Goal: Find specific page/section: Find specific page/section

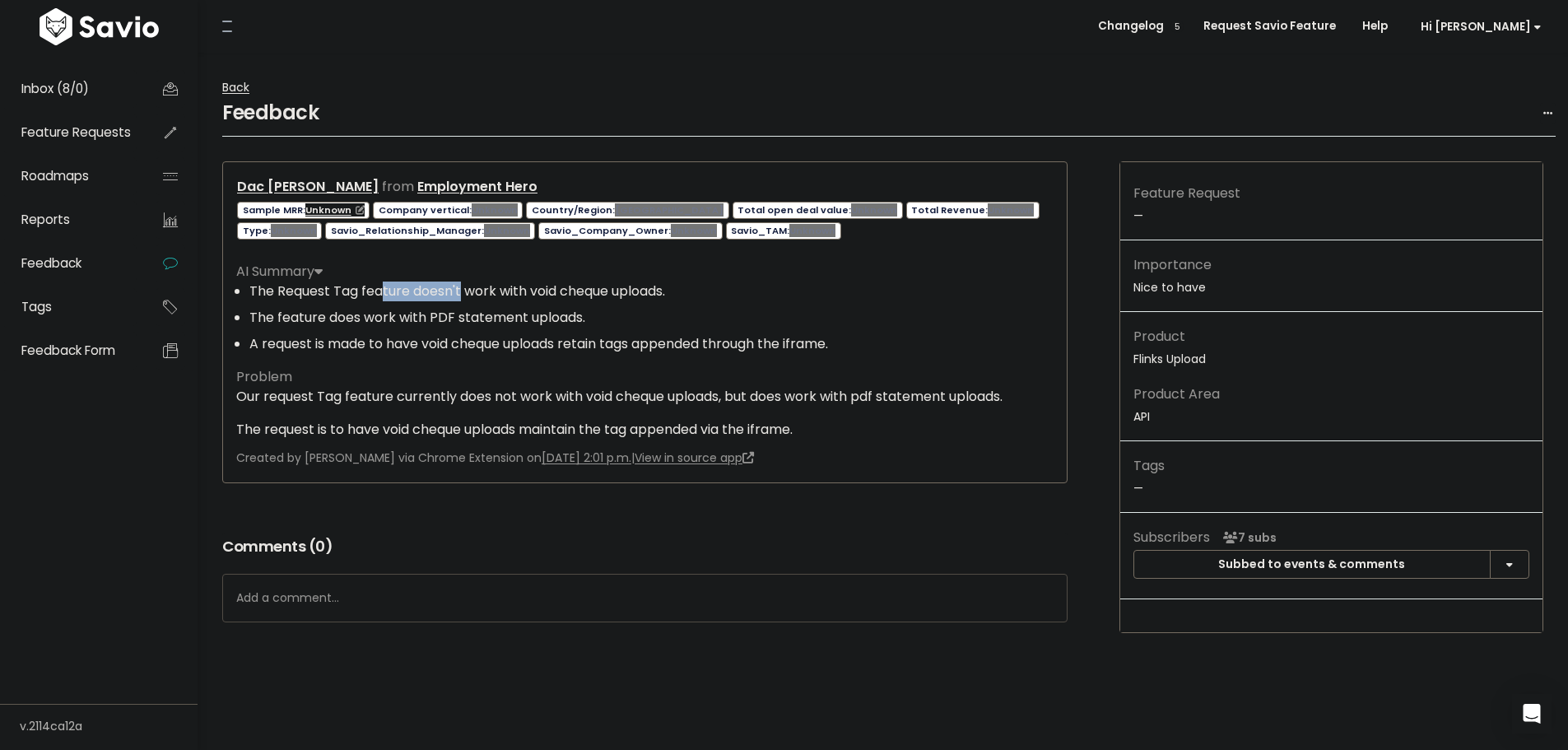
drag, startPoint x: 412, startPoint y: 284, endPoint x: 496, endPoint y: 282, distance: 84.0
click at [480, 282] on li "The Request Tag feature doesn't work with void cheque uploads." at bounding box center [651, 292] width 804 height 20
drag, startPoint x: 387, startPoint y: 318, endPoint x: 444, endPoint y: 317, distance: 57.0
click at [437, 317] on li "The feature does work with PDF statement uploads." at bounding box center [651, 318] width 804 height 20
drag, startPoint x: 348, startPoint y: 344, endPoint x: 568, endPoint y: 334, distance: 220.2
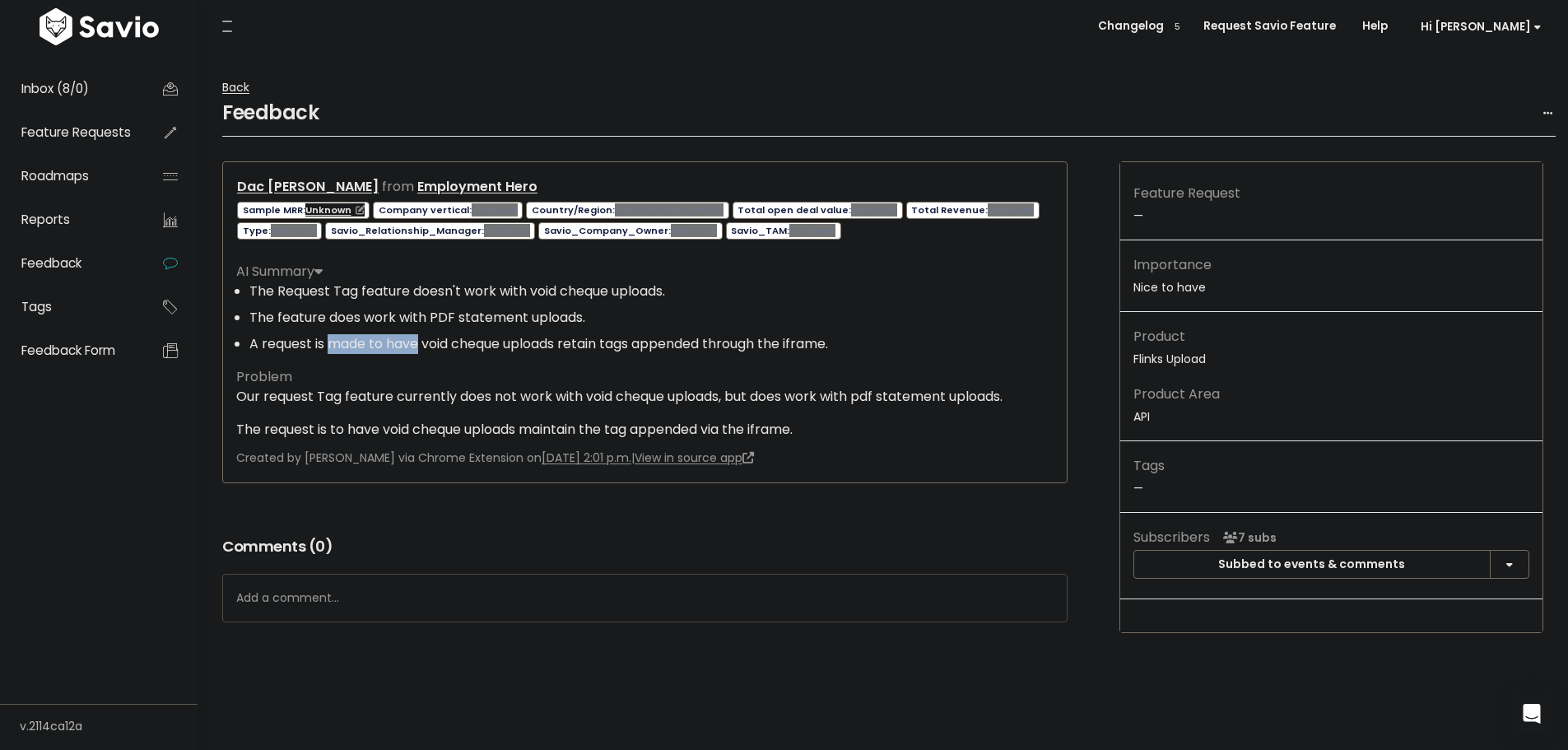
click at [425, 341] on li "A request is made to have void cheque uploads retain tags appended through the …" at bounding box center [651, 344] width 804 height 20
drag, startPoint x: 772, startPoint y: 342, endPoint x: 830, endPoint y: 347, distance: 58.2
click at [830, 347] on li "A request is made to have void cheque uploads retain tags appended through the …" at bounding box center [651, 344] width 804 height 20
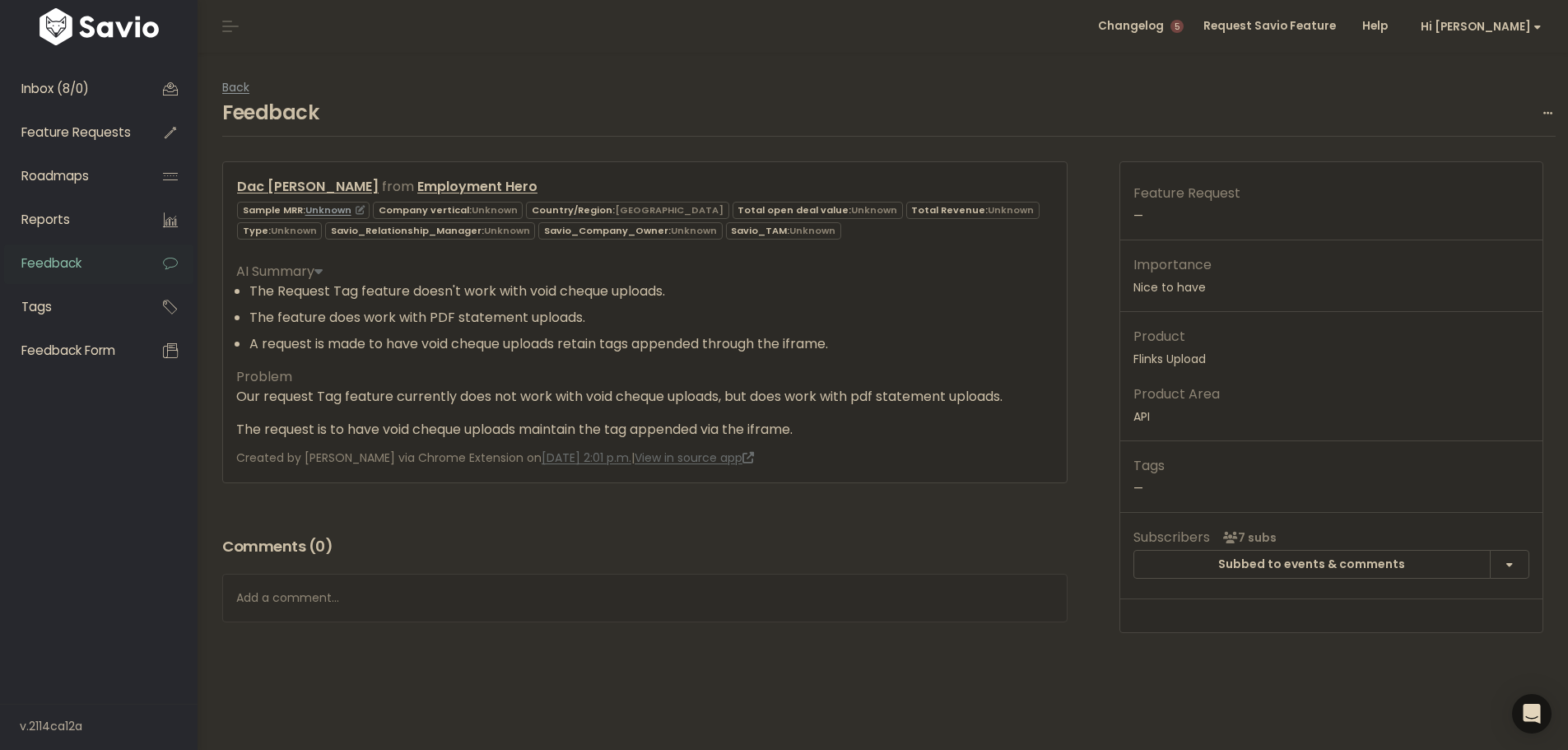
click at [672, 103] on div "Feedback Edit Delete" at bounding box center [889, 117] width 1334 height 39
click at [331, 403] on p "Our request Tag feature currently does not work with void cheque uploads, but d…" at bounding box center [644, 397] width 817 height 20
copy p "Tag"
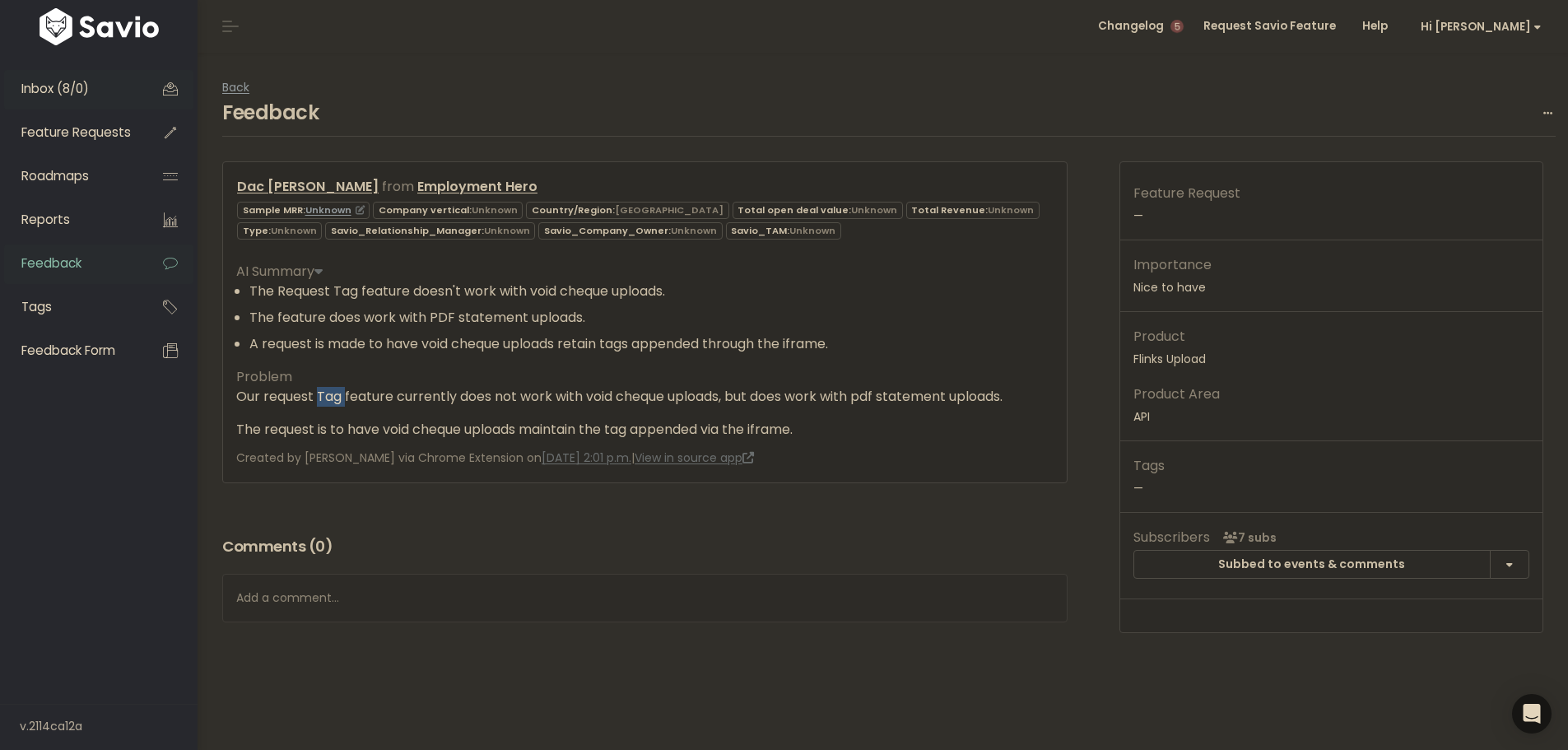
click at [71, 88] on span "Inbox (8/0)" at bounding box center [55, 88] width 67 height 17
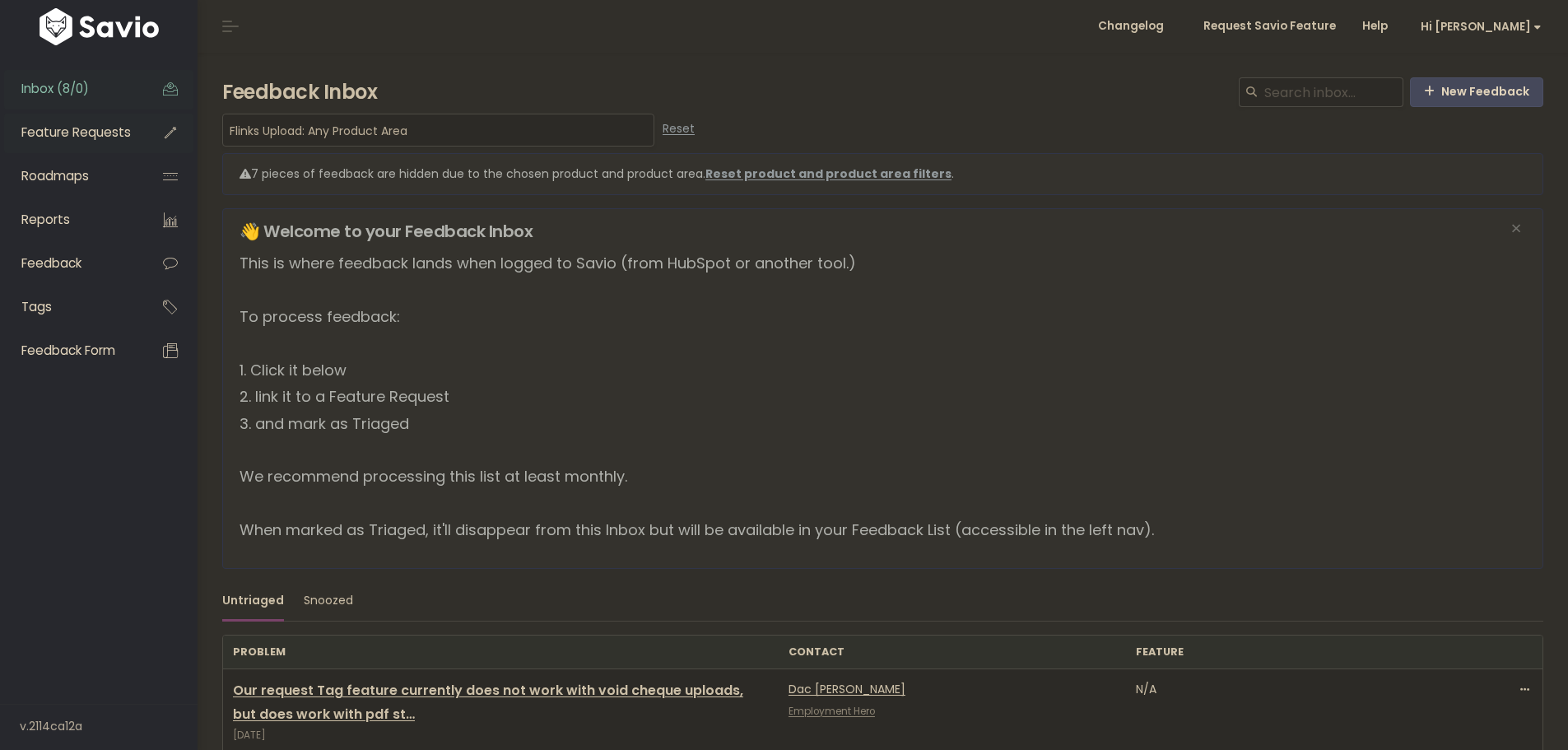
click at [89, 145] on link "Feature Requests" at bounding box center [70, 132] width 132 height 38
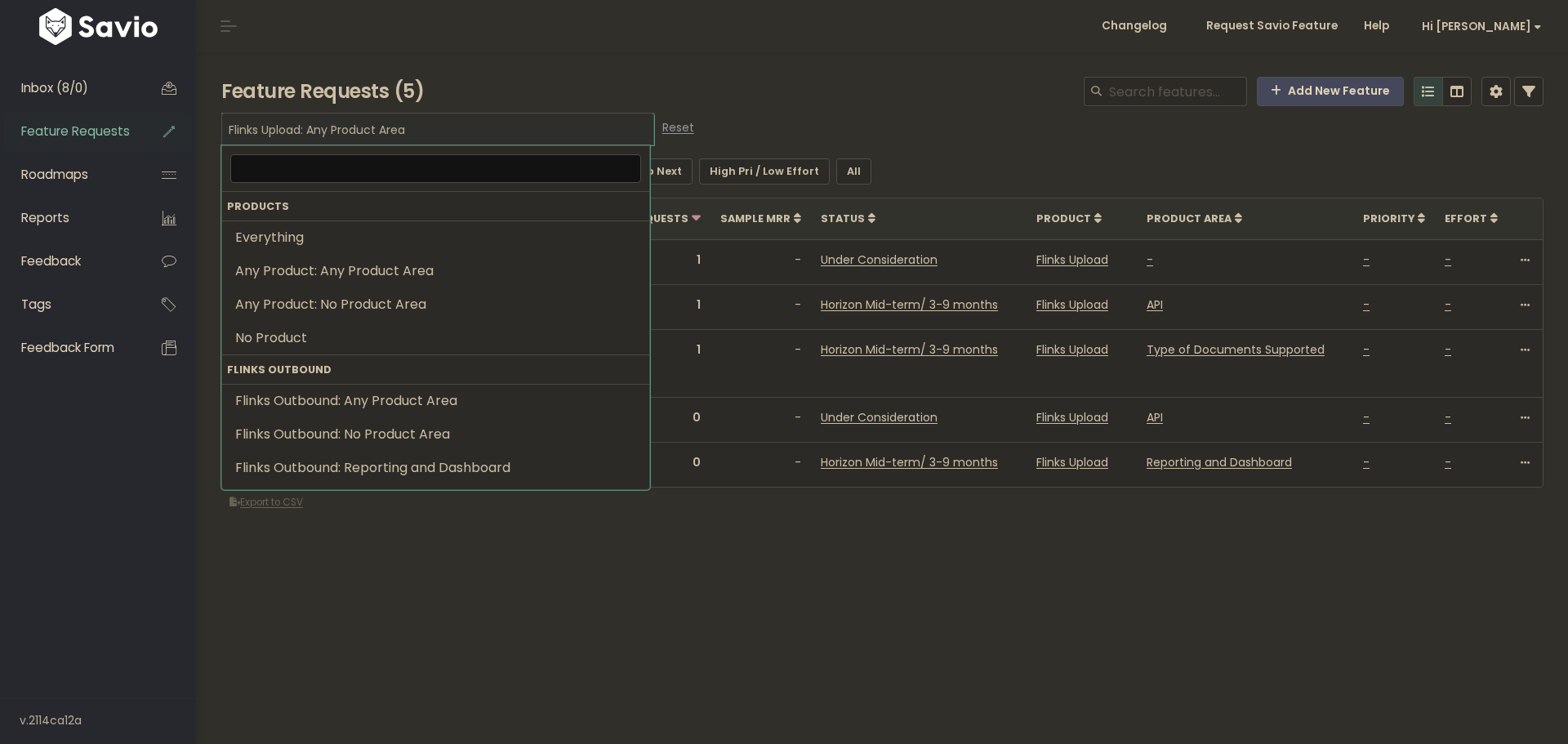
scroll to position [1414, 0]
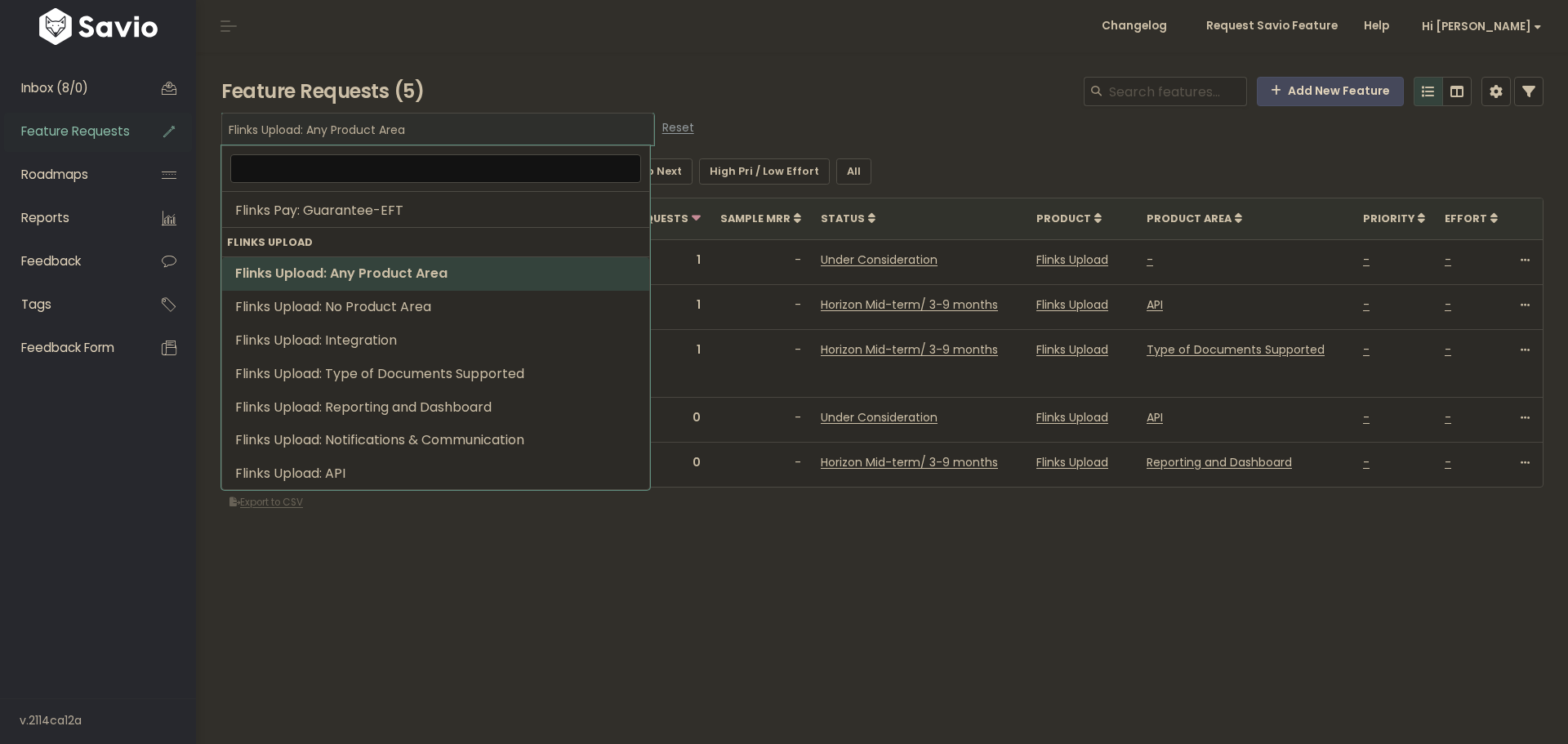
type input "Tag"
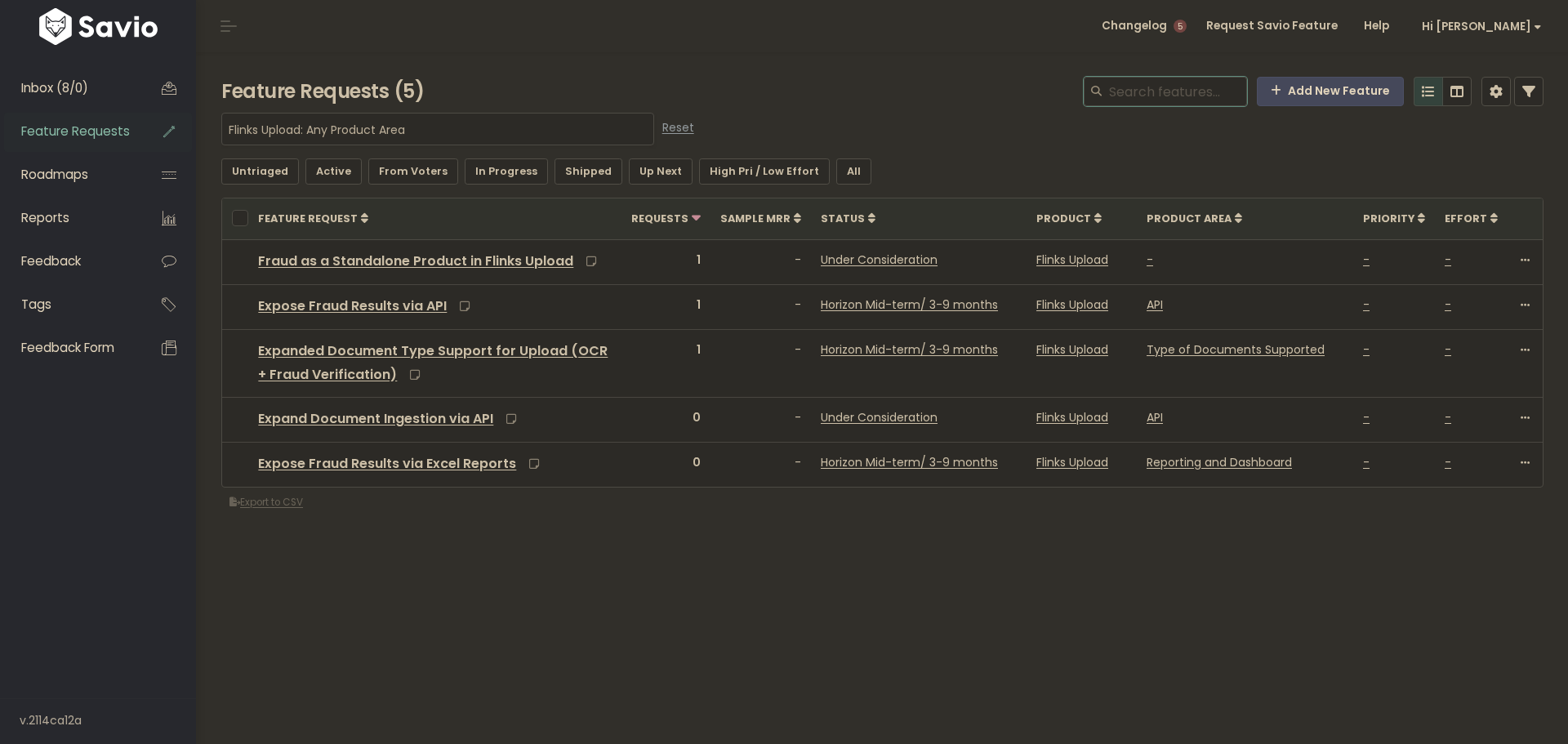
click at [1169, 95] on input "search" at bounding box center [1178, 91] width 139 height 29
paste input "Tag"
type input "Tag"
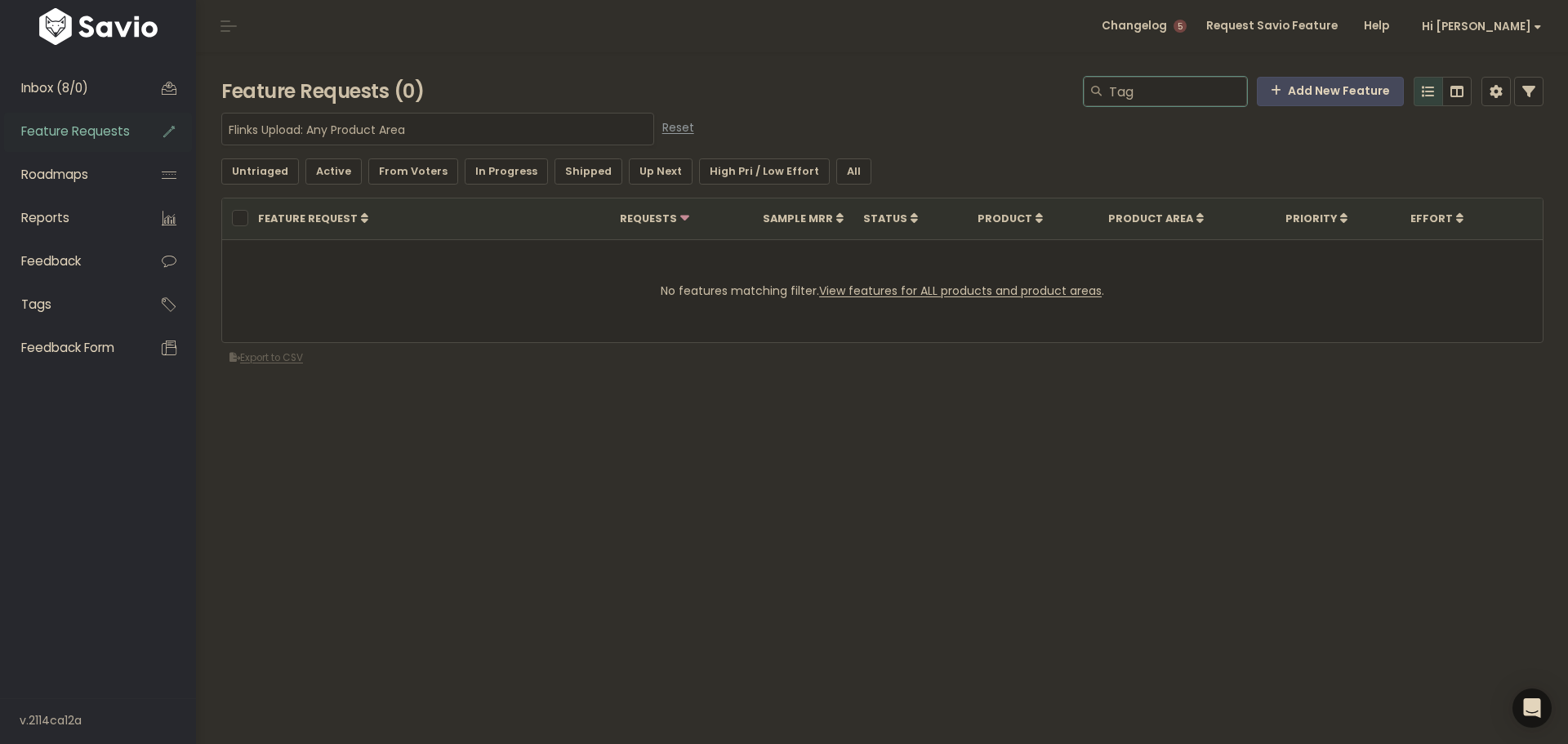
click at [1188, 100] on input "Tag" at bounding box center [1178, 91] width 139 height 29
